Goal: Task Accomplishment & Management: Use online tool/utility

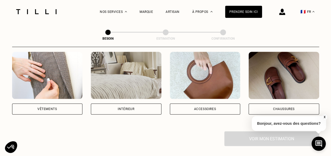
scroll to position [105, 0]
click at [50, 106] on div "Vêtements" at bounding box center [47, 108] width 71 height 11
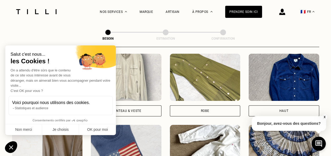
scroll to position [246, 0]
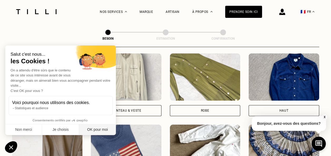
click at [98, 130] on button "OK pour moi" at bounding box center [97, 129] width 37 height 11
checkbox input "true"
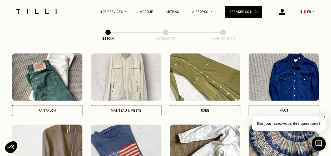
click at [66, 107] on div "Pantalon" at bounding box center [47, 110] width 71 height 11
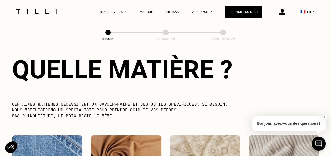
scroll to position [563, 0]
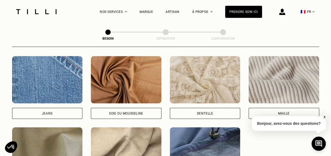
click at [62, 108] on div "Jeans" at bounding box center [47, 113] width 71 height 11
select select "FR"
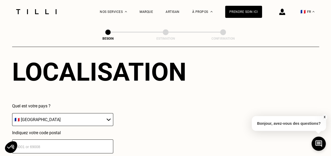
scroll to position [760, 0]
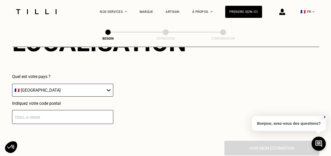
click at [66, 114] on input "number" at bounding box center [62, 117] width 101 height 14
click at [24, 114] on input "number" at bounding box center [62, 117] width 101 height 14
click at [19, 117] on input "number" at bounding box center [62, 117] width 101 height 14
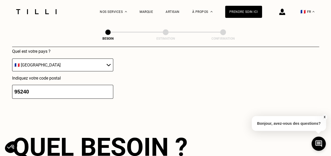
type input "95240"
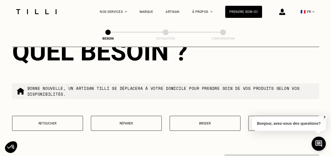
scroll to position [916, 0]
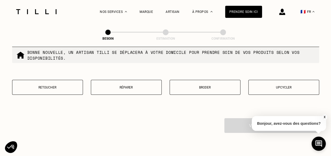
click at [138, 89] on button "Réparer" at bounding box center [126, 87] width 71 height 15
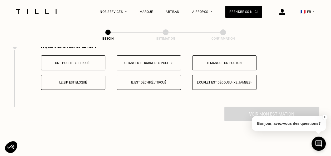
scroll to position [999, 0]
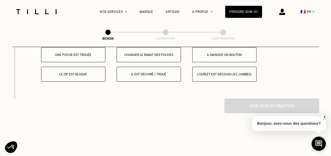
click at [84, 73] on p "Le zip est bloqué" at bounding box center [73, 75] width 58 height 4
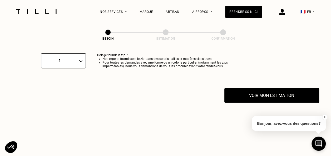
scroll to position [1088, 0]
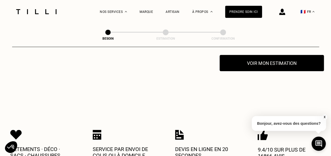
click at [270, 65] on button "Voir mon estimation" at bounding box center [271, 63] width 104 height 16
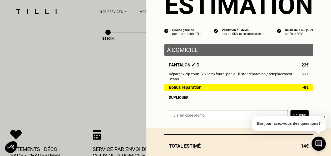
scroll to position [57, 0]
